Goal: Task Accomplishment & Management: Complete application form

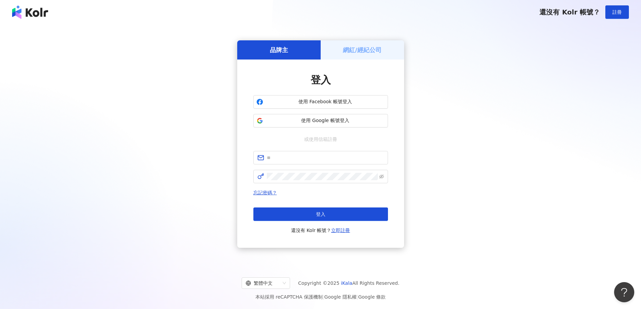
click at [344, 46] on h5 "網紅/經紀公司" at bounding box center [362, 50] width 39 height 8
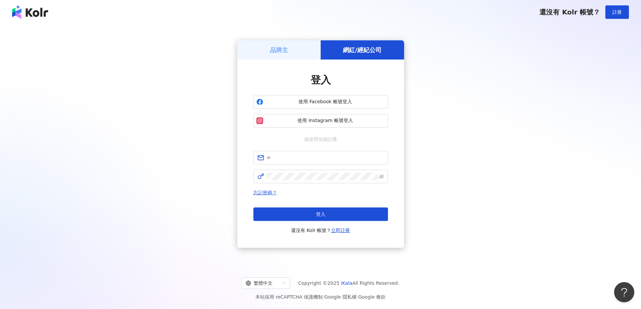
click at [313, 49] on div "品牌主" at bounding box center [278, 49] width 83 height 19
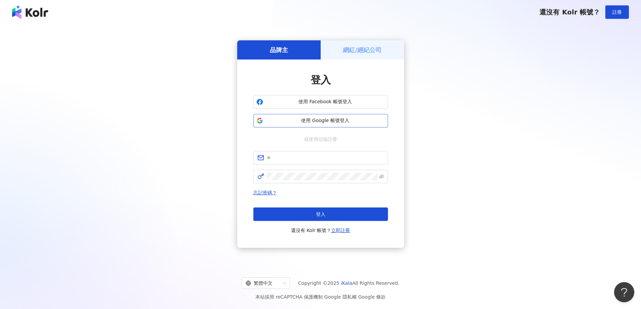
click at [351, 121] on span "使用 Google 帳號登入" at bounding box center [325, 120] width 119 height 7
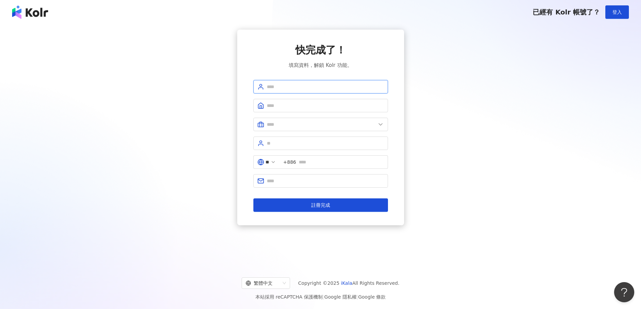
click at [366, 85] on input "text" at bounding box center [325, 86] width 117 height 7
type input "**********"
click at [337, 105] on input "text" at bounding box center [325, 105] width 117 height 7
type input "*"
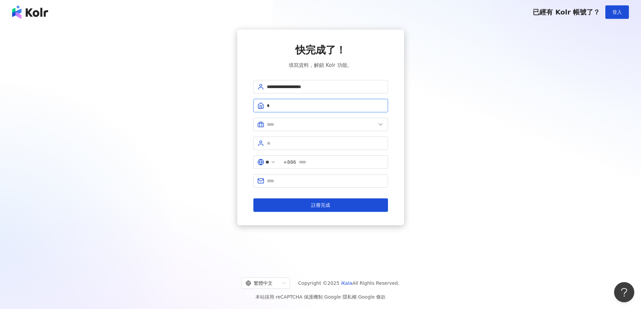
type input "*"
